Goal: Transaction & Acquisition: Purchase product/service

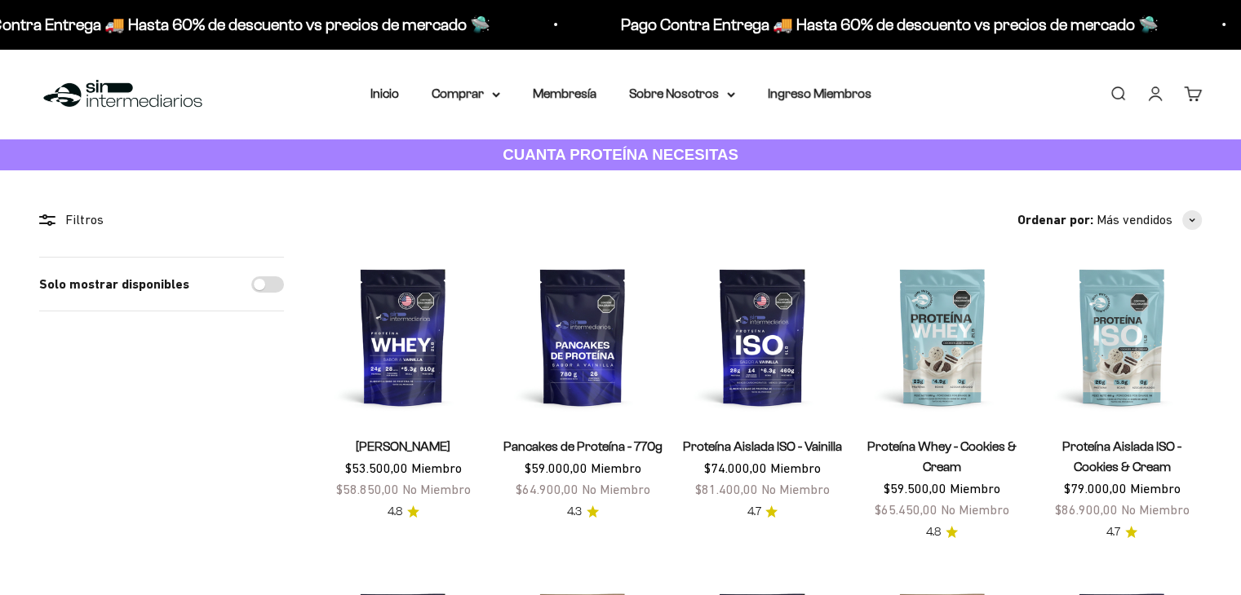
click at [1146, 103] on link "Iniciar sesión" at bounding box center [1155, 94] width 18 height 18
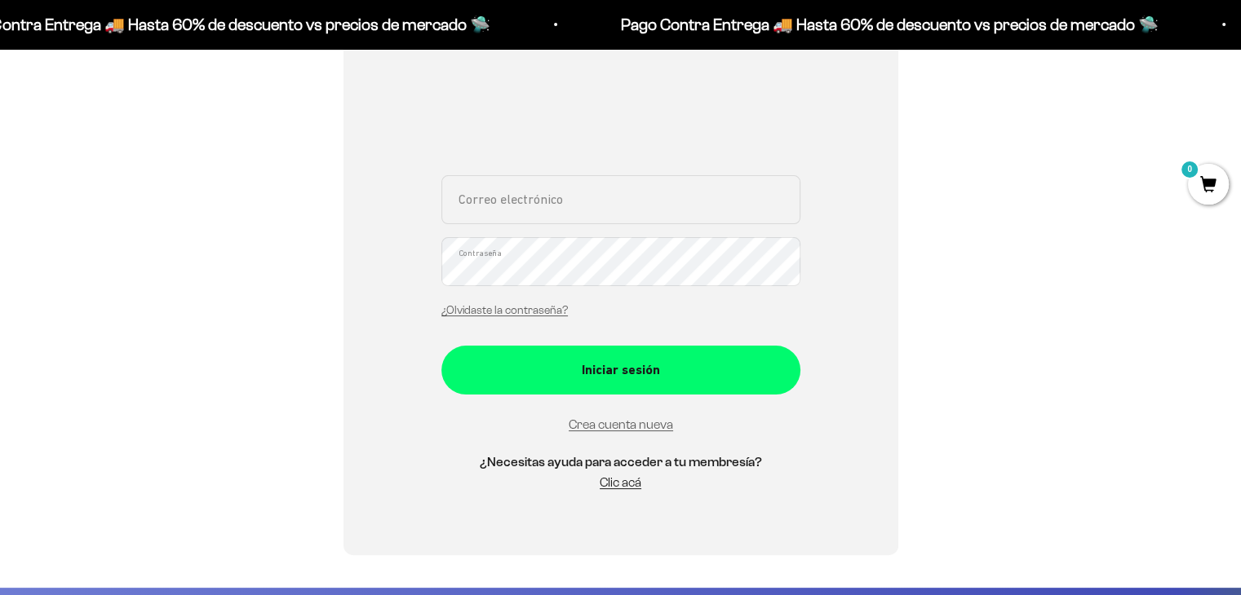
scroll to position [315, 0]
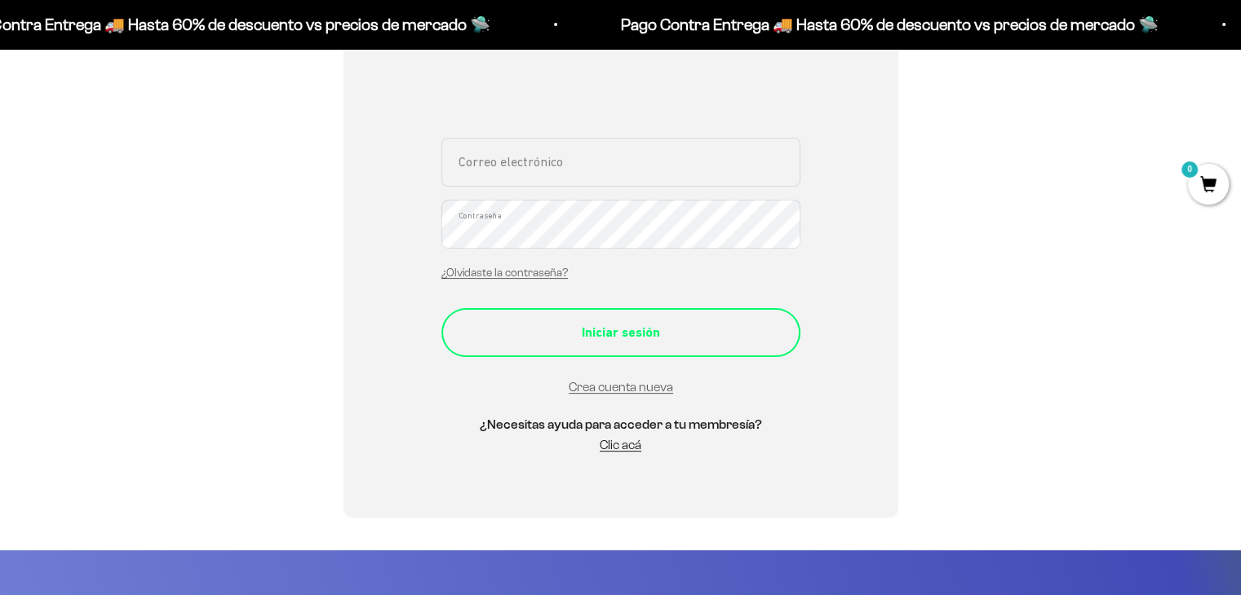
type input "acostamcamila@hotmail.com"
click at [633, 347] on button "Iniciar sesión" at bounding box center [620, 332] width 359 height 49
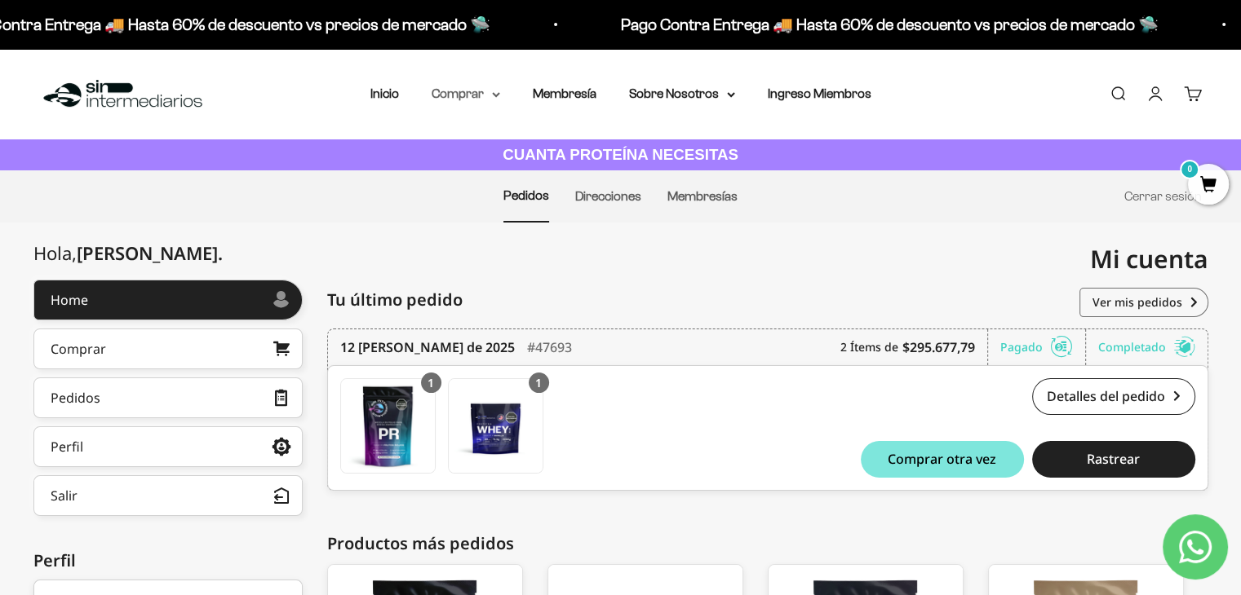
click at [468, 91] on summary "Comprar" at bounding box center [466, 93] width 69 height 21
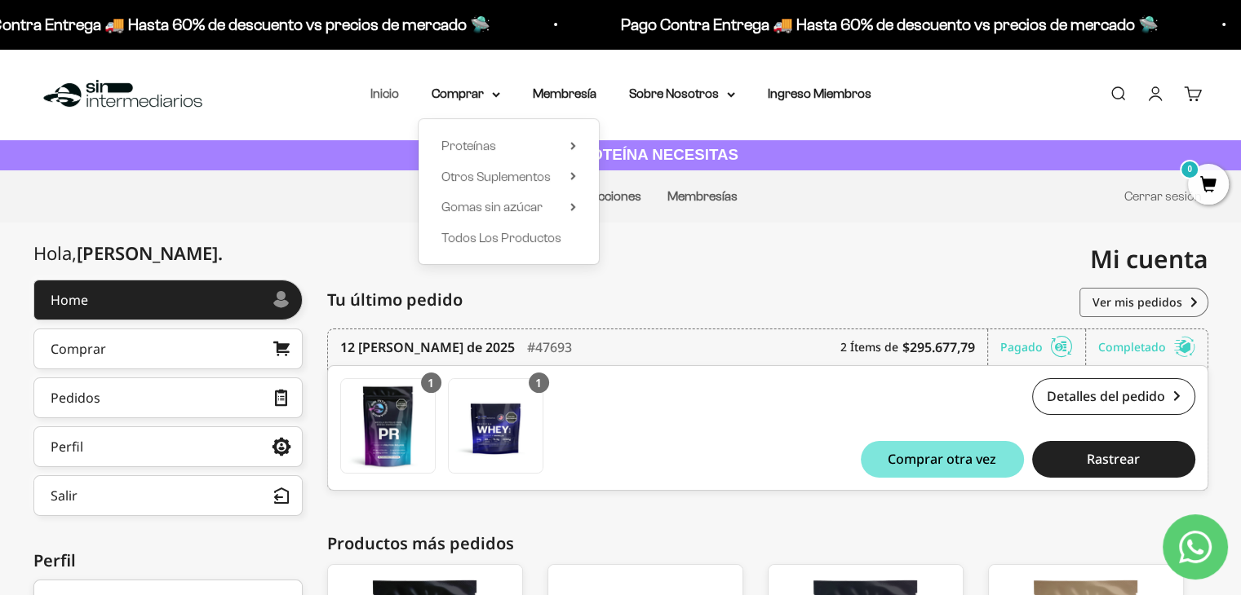
click at [396, 100] on link "Inicio" at bounding box center [384, 93] width 29 height 14
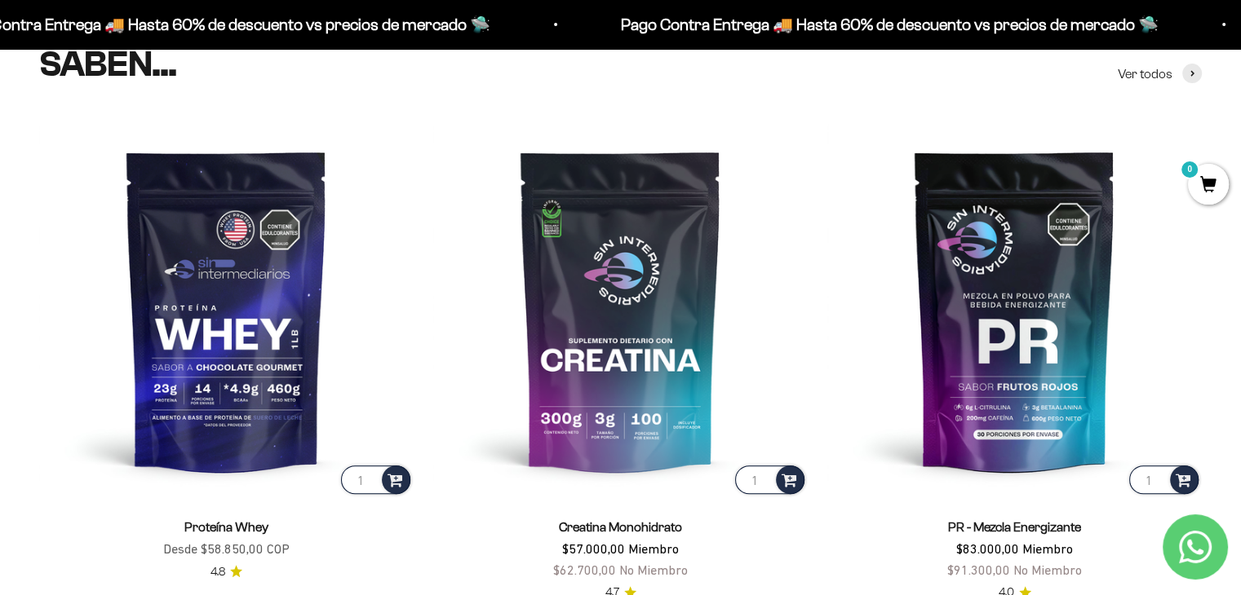
scroll to position [645, 0]
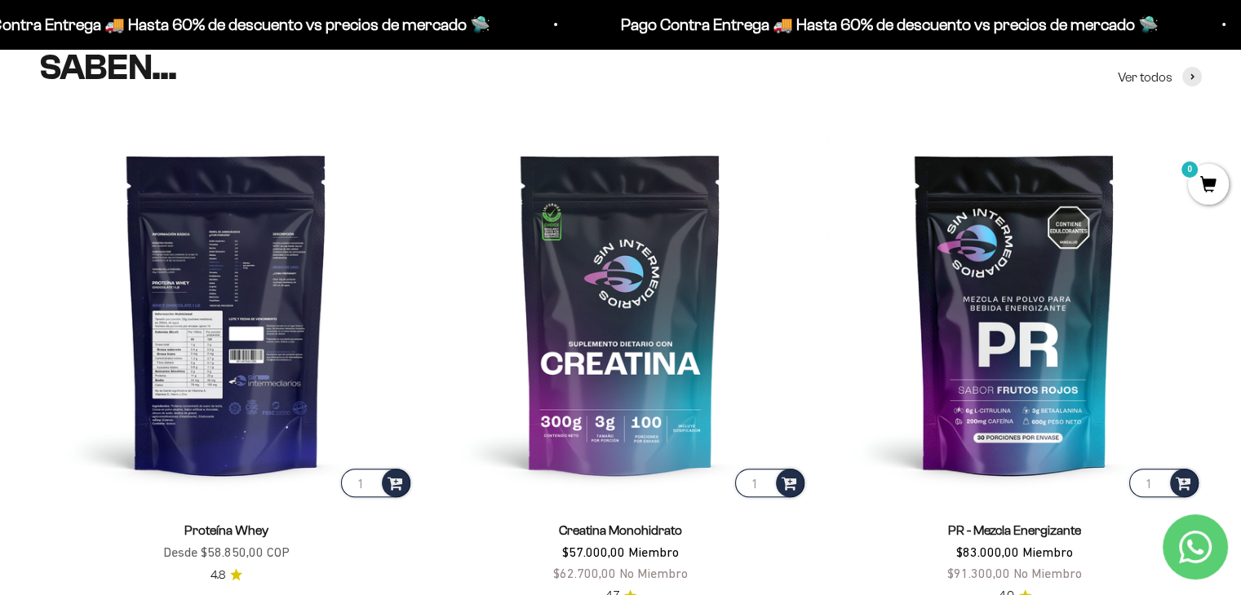
click at [268, 371] on img at bounding box center [226, 313] width 374 height 374
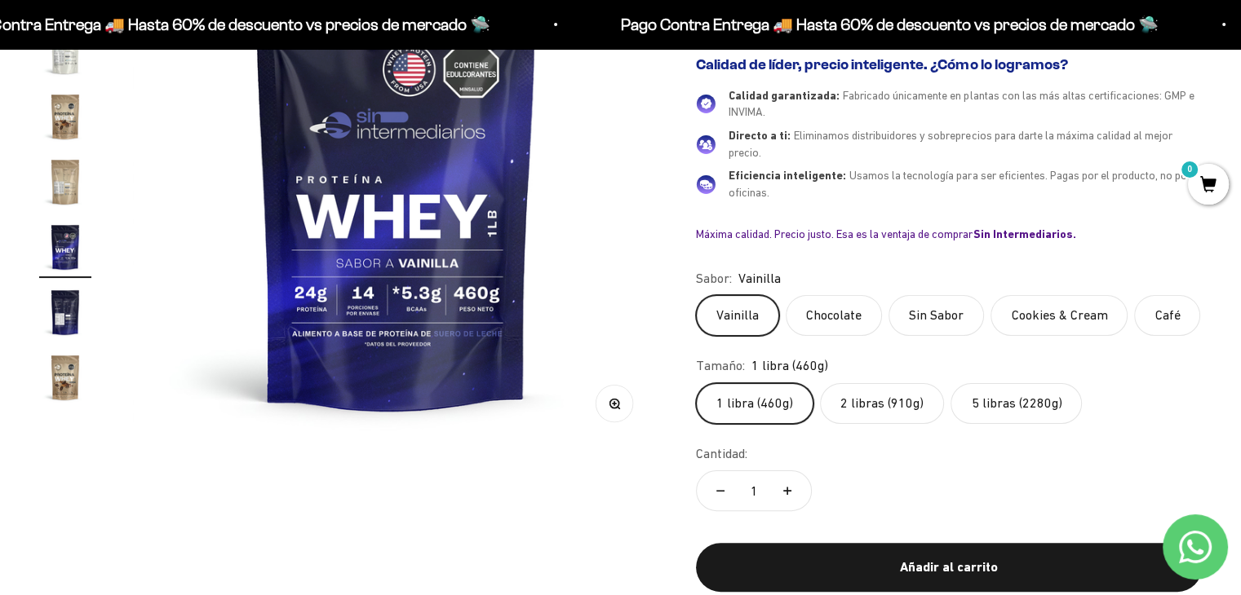
scroll to position [292, 0]
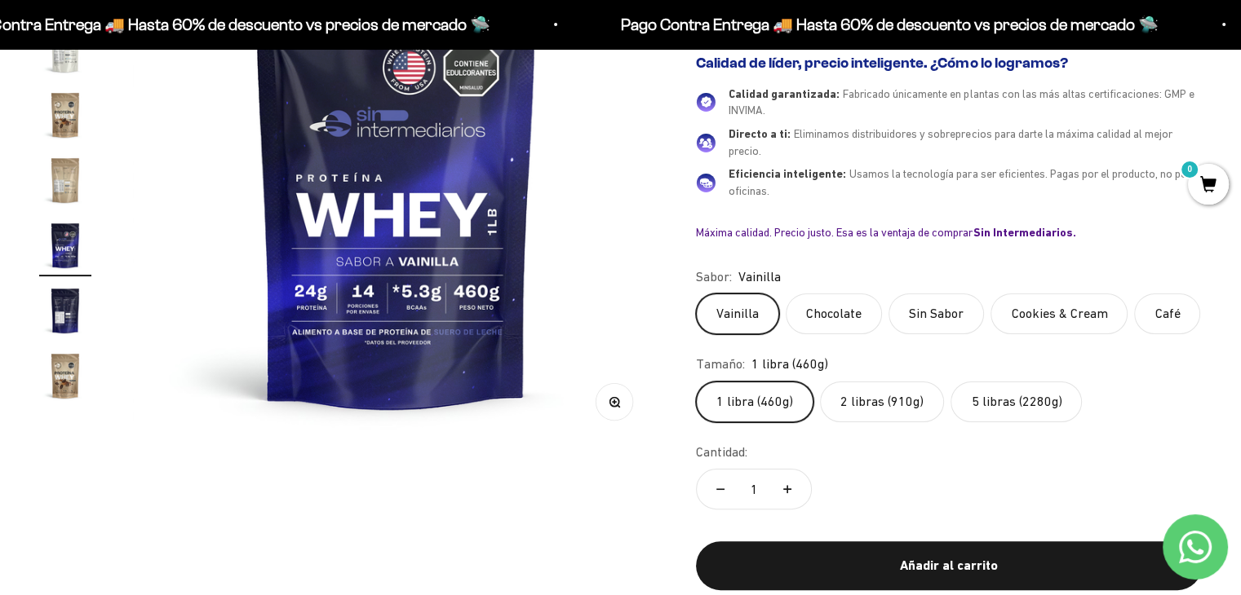
click at [832, 318] on label "Chocolate" at bounding box center [834, 314] width 96 height 41
click at [696, 294] on input "Chocolate" at bounding box center [695, 293] width 1 height 1
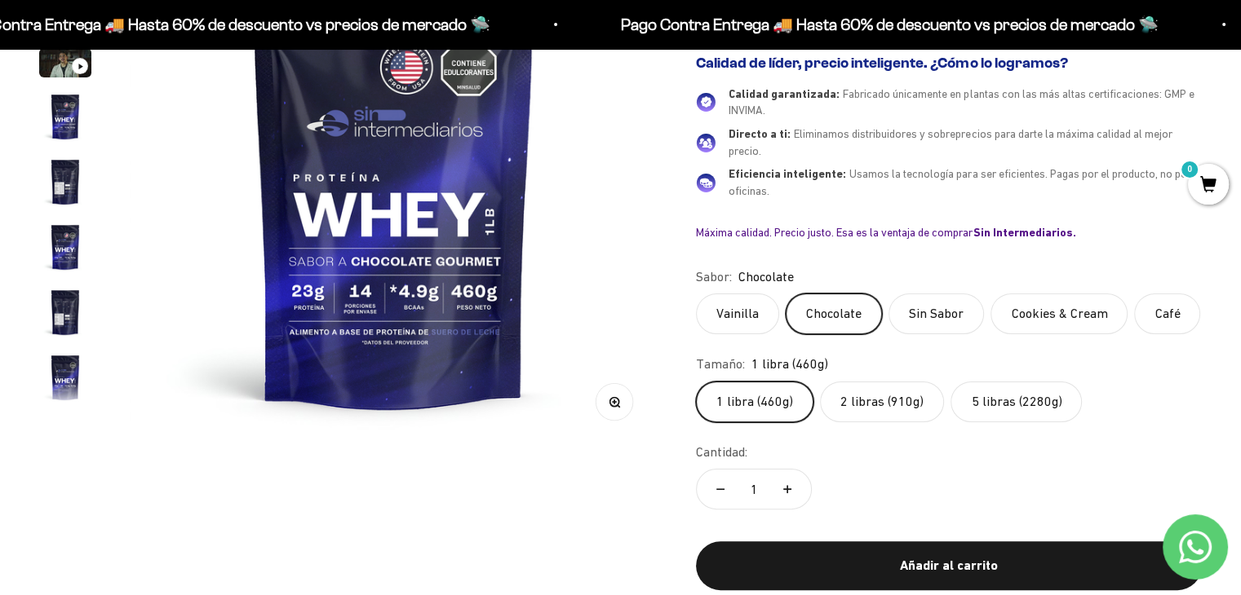
click at [985, 400] on label "5 libras (2280g)" at bounding box center [1015, 402] width 131 height 41
click at [696, 382] on input "5 libras (2280g)" at bounding box center [695, 381] width 1 height 1
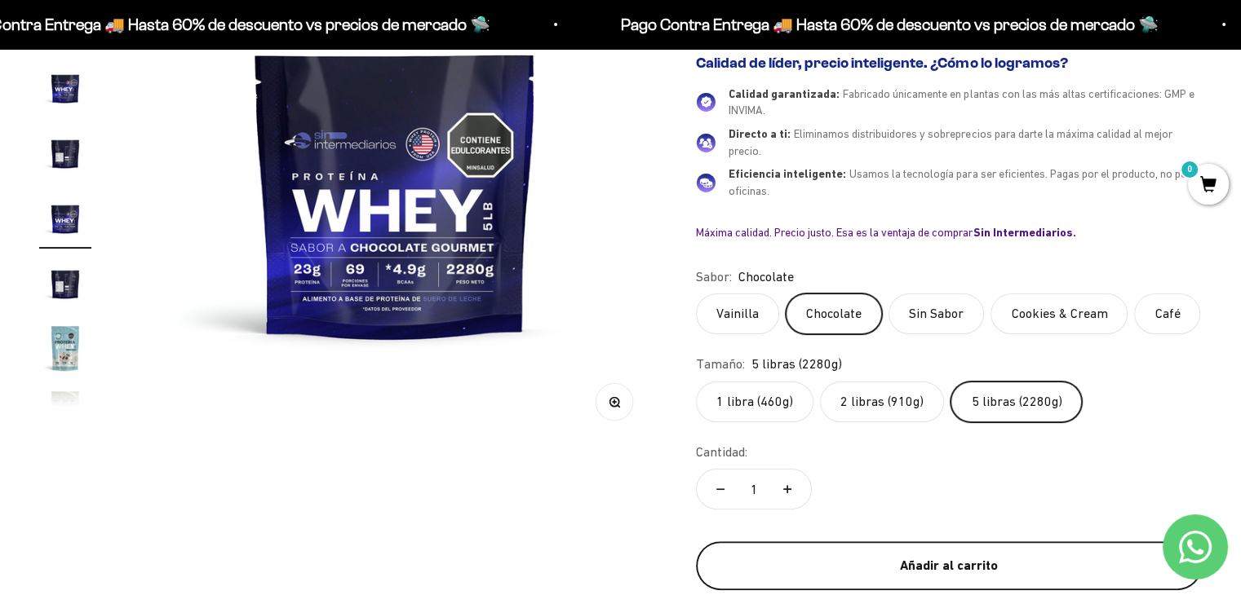
click at [914, 573] on div "Añadir al carrito" at bounding box center [948, 566] width 440 height 21
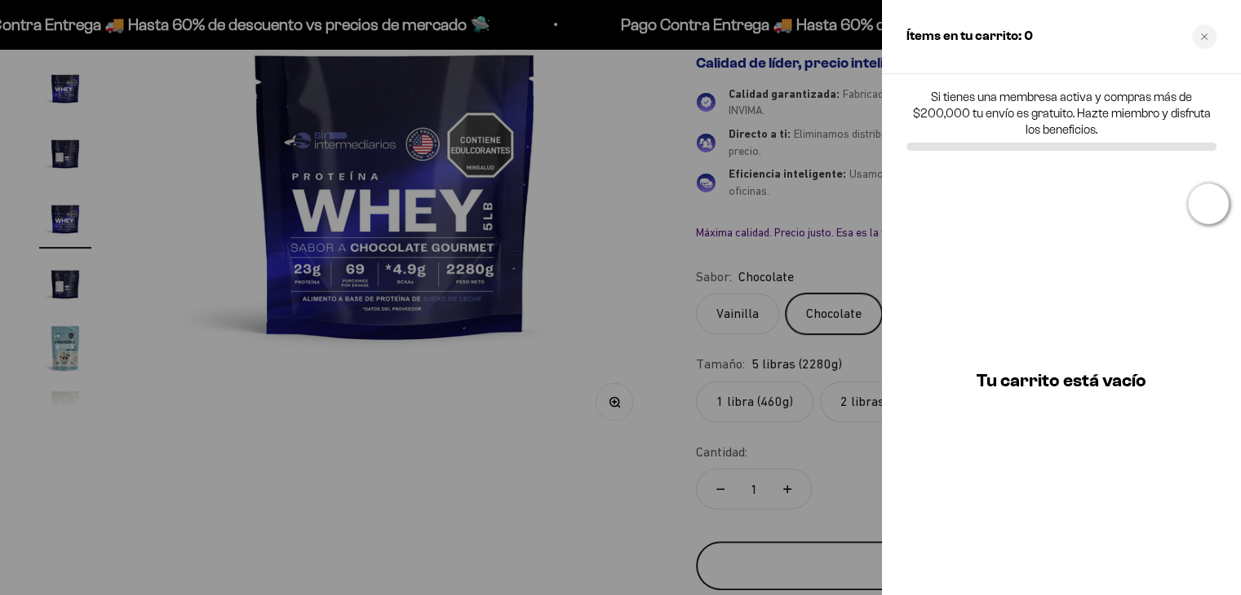
scroll to position [0, 6080]
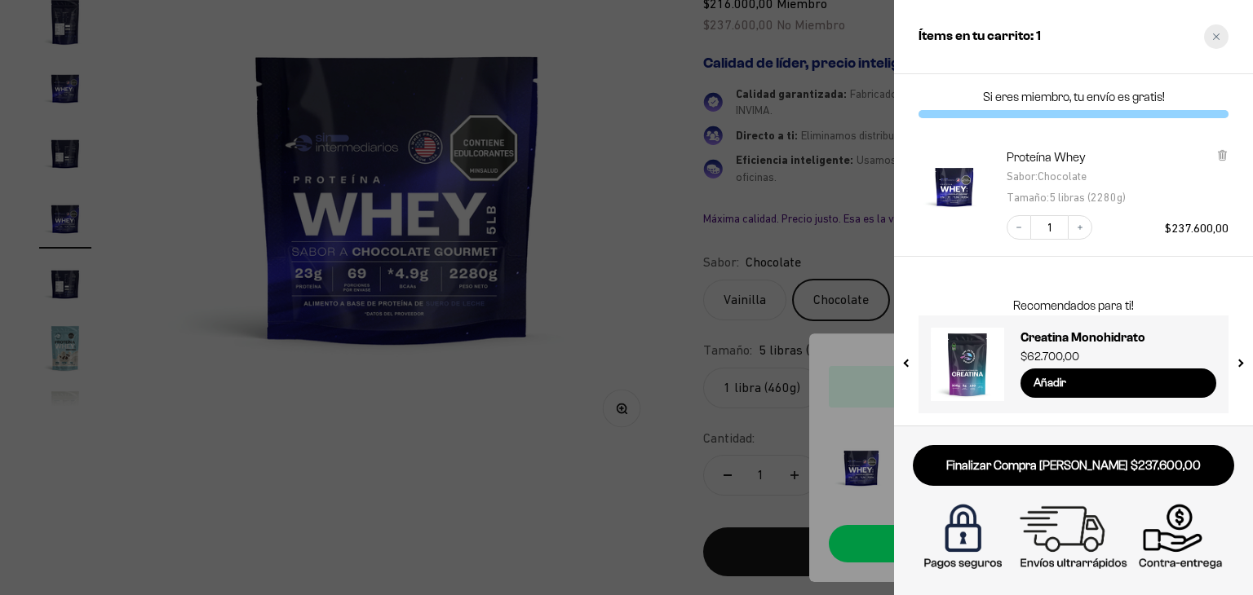
click at [1217, 43] on div "Close cart" at bounding box center [1216, 36] width 24 height 24
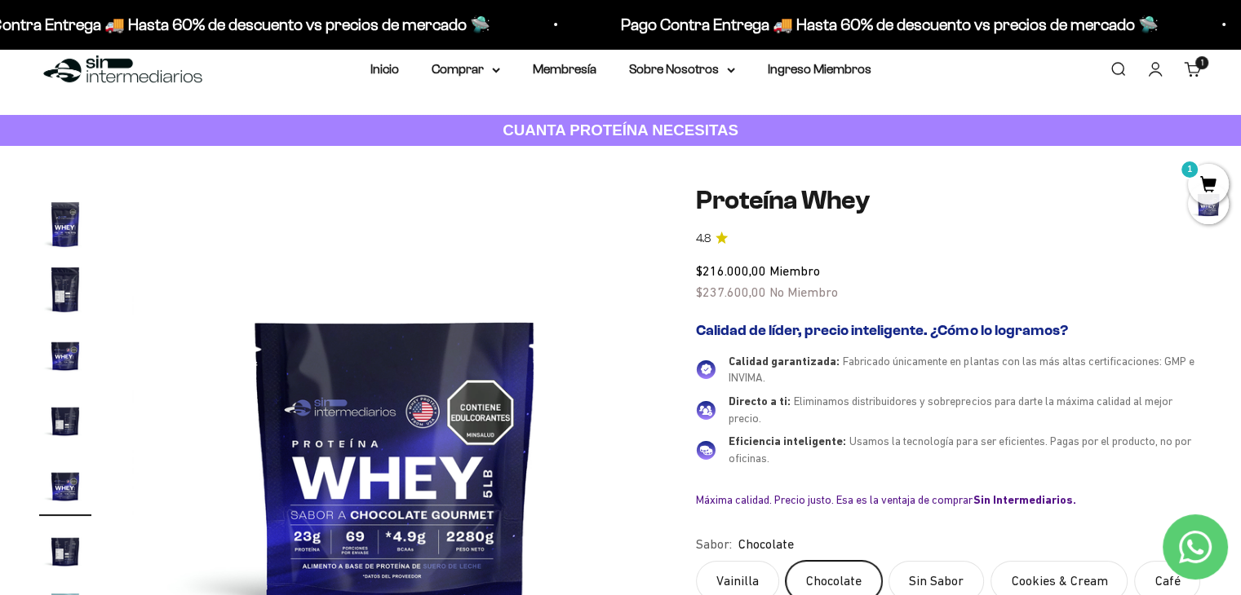
scroll to position [0, 0]
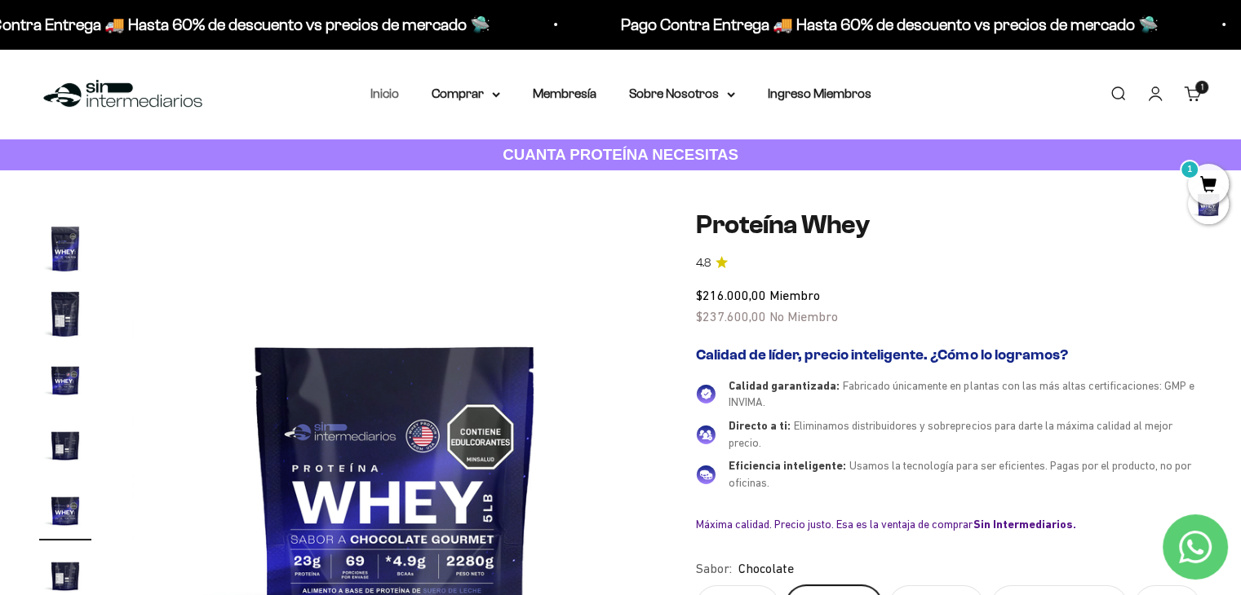
click at [388, 89] on link "Inicio" at bounding box center [384, 93] width 29 height 14
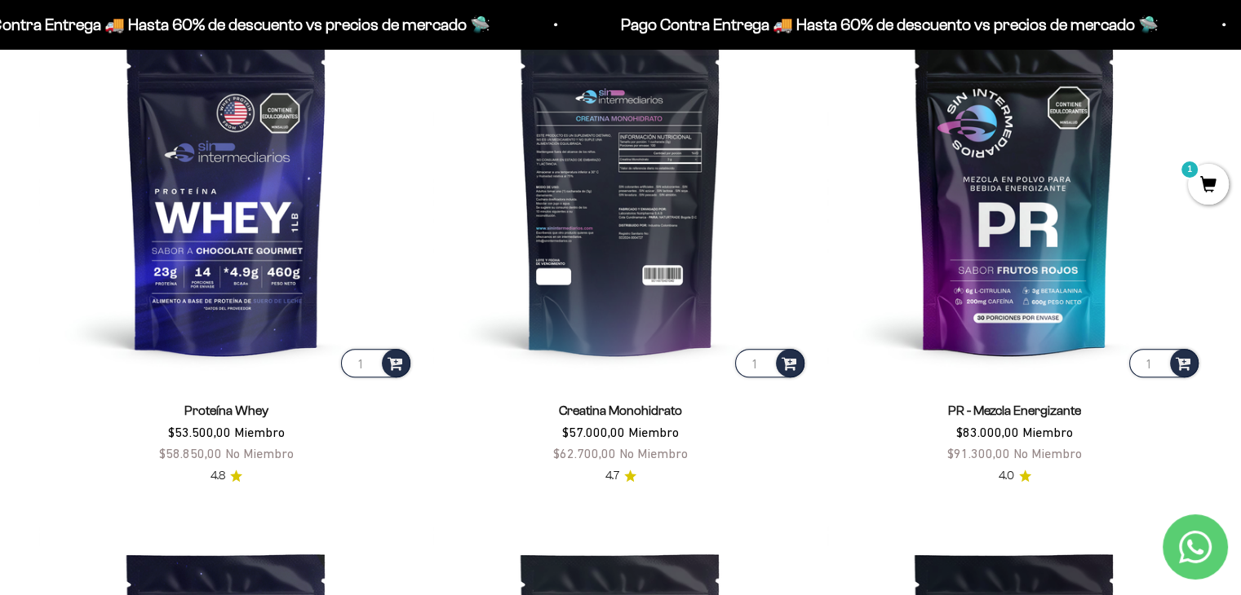
scroll to position [765, 0]
type input "2"
click at [765, 359] on input "2" at bounding box center [769, 362] width 69 height 29
click at [799, 370] on div at bounding box center [790, 362] width 29 height 29
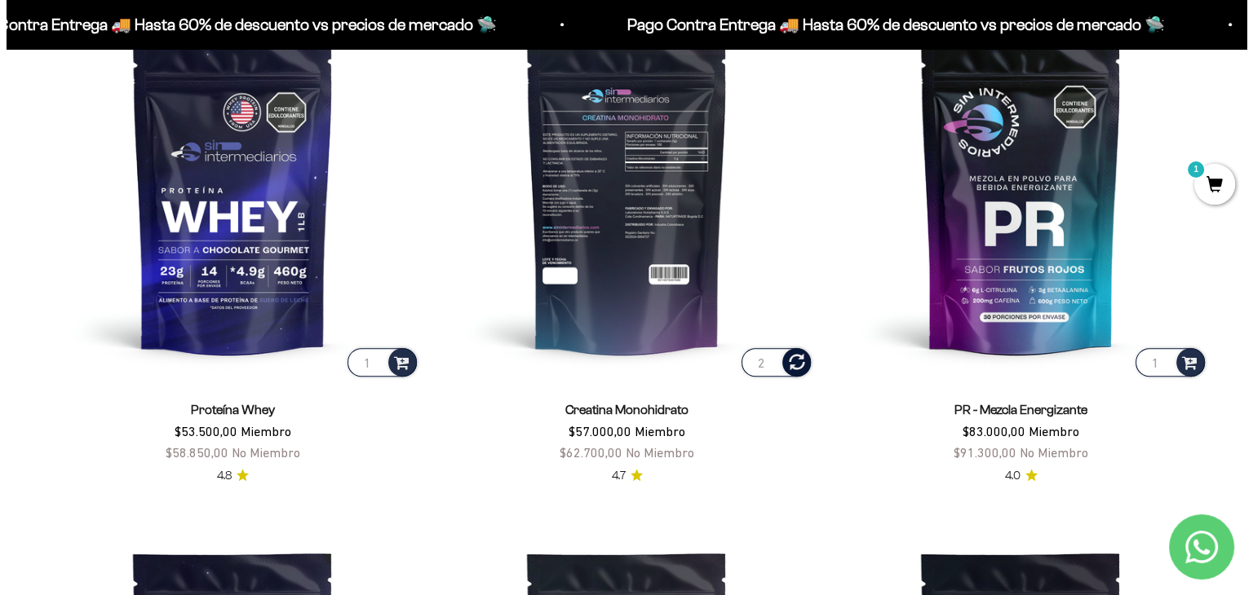
scroll to position [769, 0]
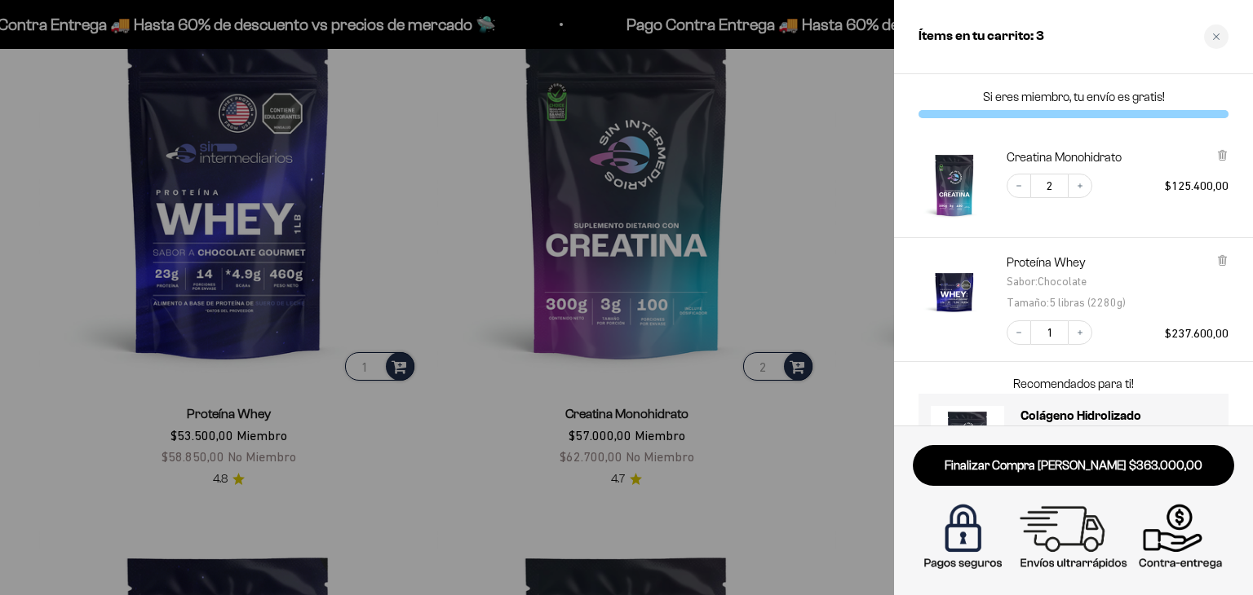
click at [774, 232] on div at bounding box center [626, 297] width 1253 height 595
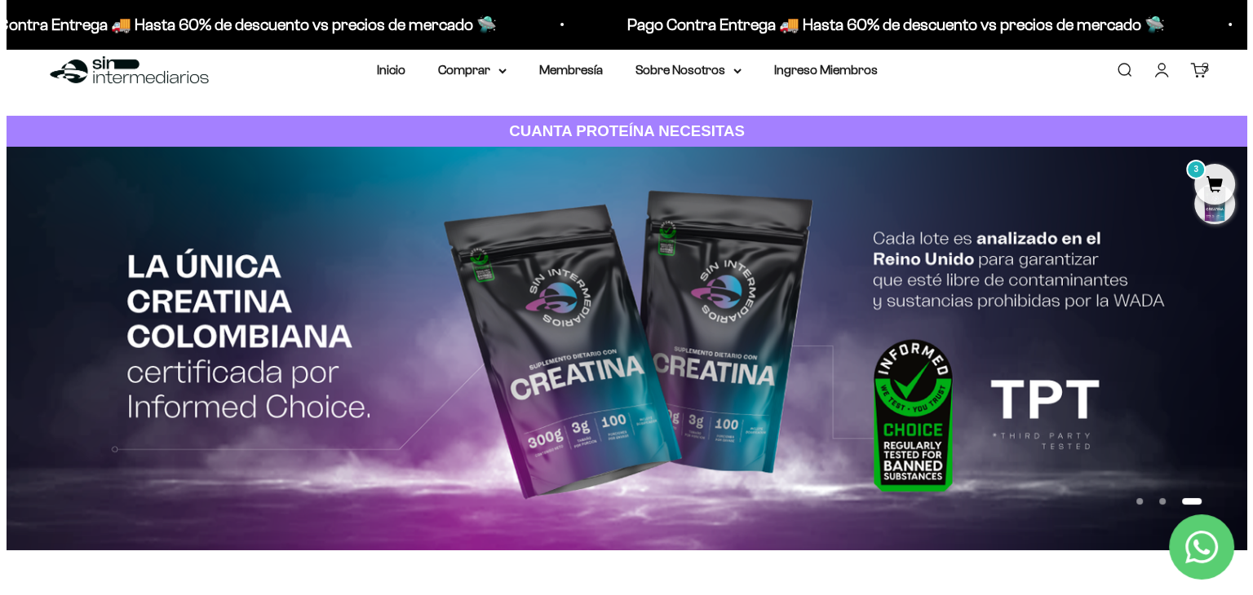
scroll to position [0, 0]
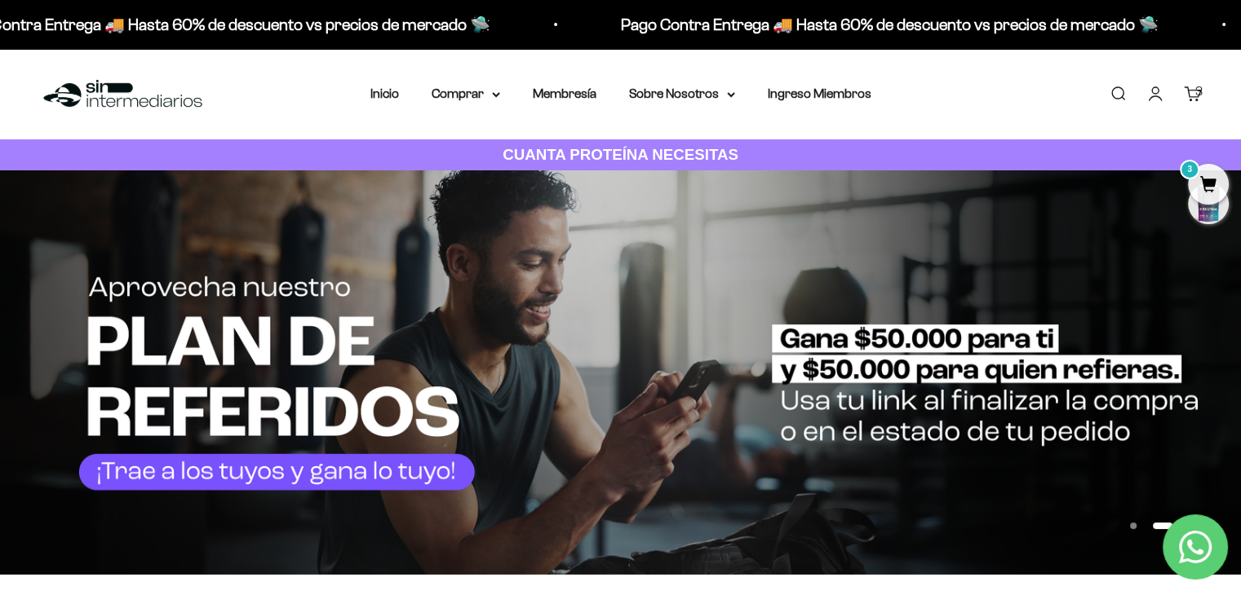
click at [1208, 173] on span "3" at bounding box center [1208, 184] width 41 height 41
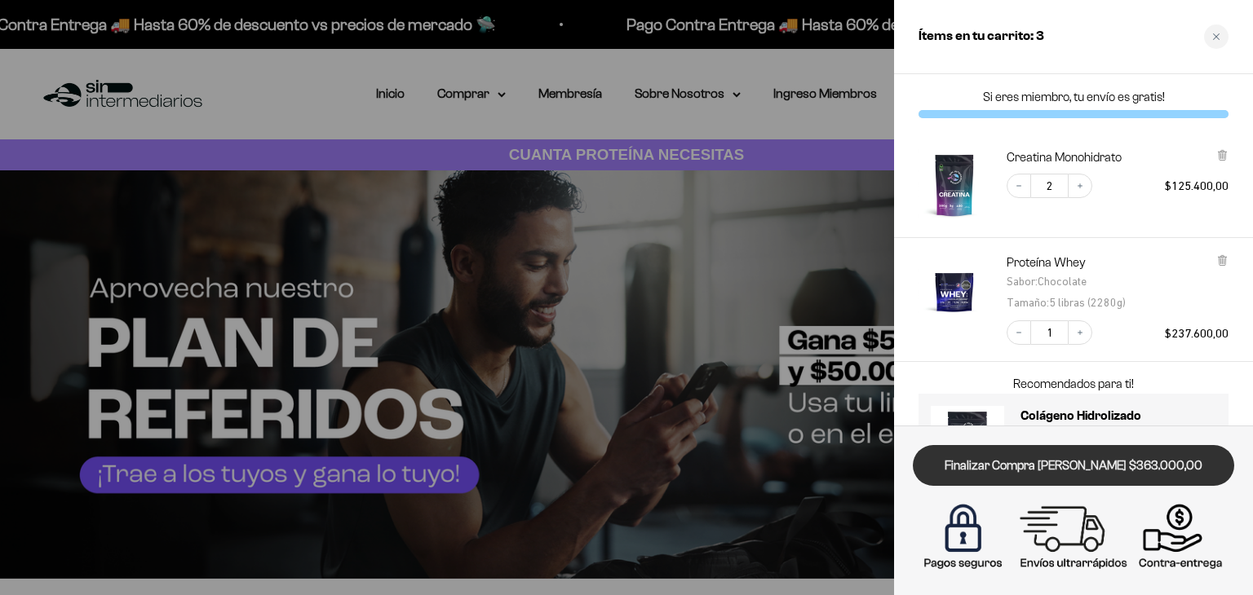
click at [1055, 464] on link "Finalizar Compra [PERSON_NAME] $363.000,00" at bounding box center [1073, 466] width 321 height 42
